Goal: Information Seeking & Learning: Learn about a topic

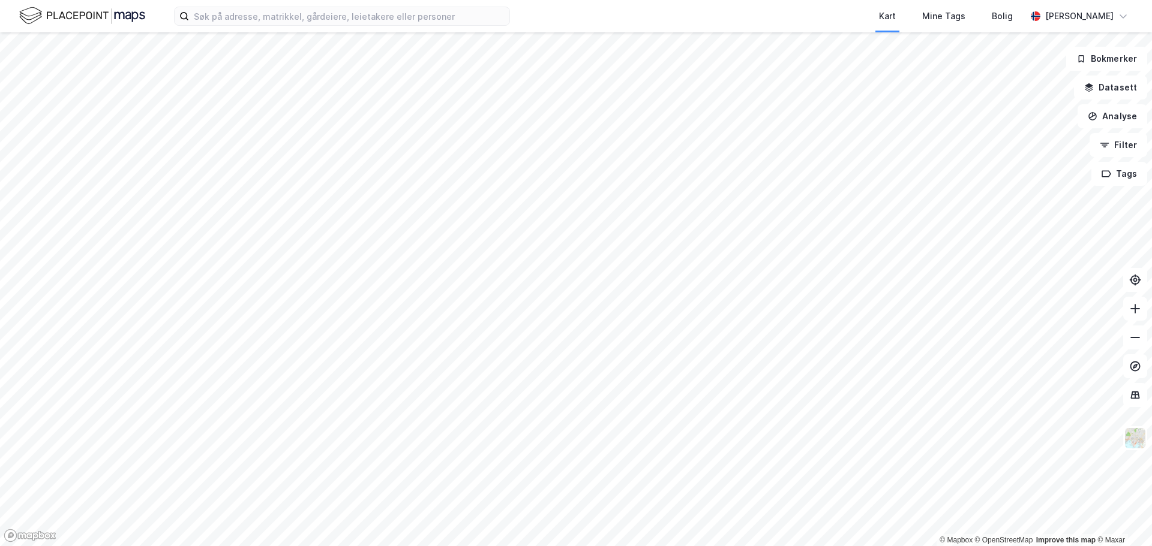
click at [603, 546] on html "Kart Mine Tags Bolig [PERSON_NAME] © Mapbox © OpenStreetMap Improve this map © …" at bounding box center [576, 273] width 1152 height 546
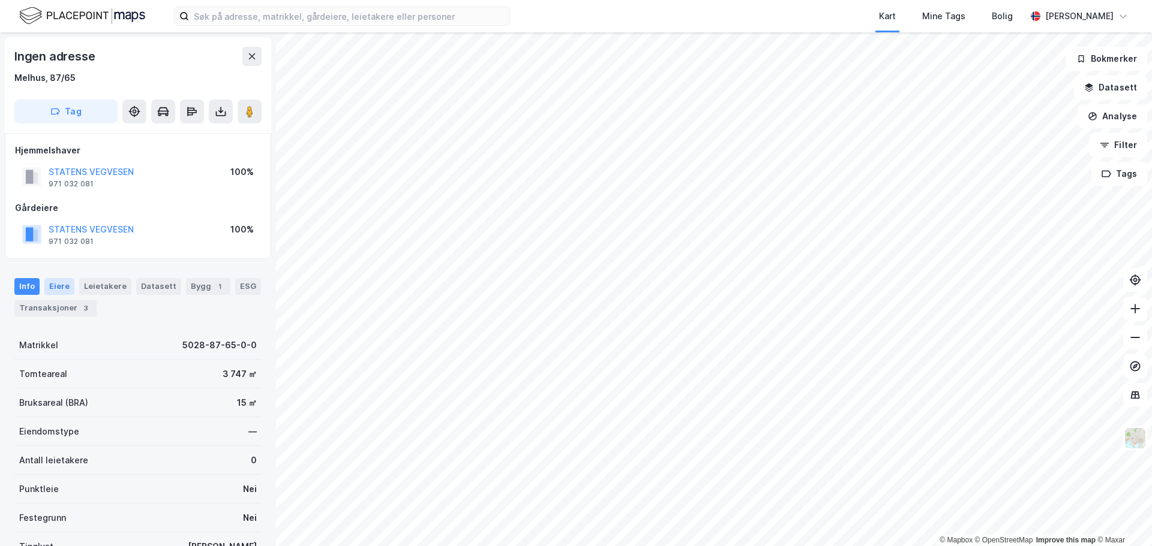
click at [58, 289] on div "Eiere" at bounding box center [59, 286] width 30 height 17
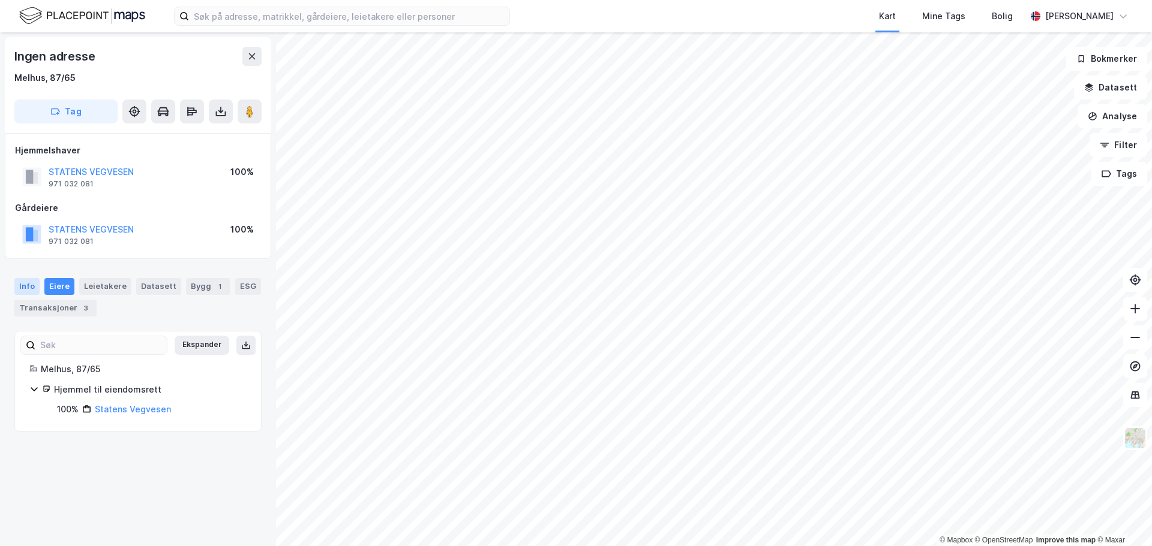
click at [27, 286] on div "Info" at bounding box center [26, 286] width 25 height 17
